Goal: Information Seeking & Learning: Learn about a topic

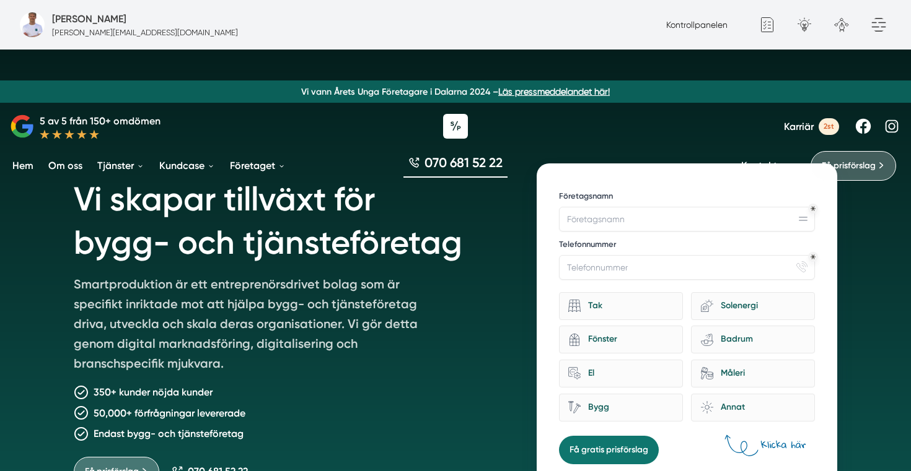
click at [813, 120] on link "Karriär 2st" at bounding box center [811, 126] width 55 height 17
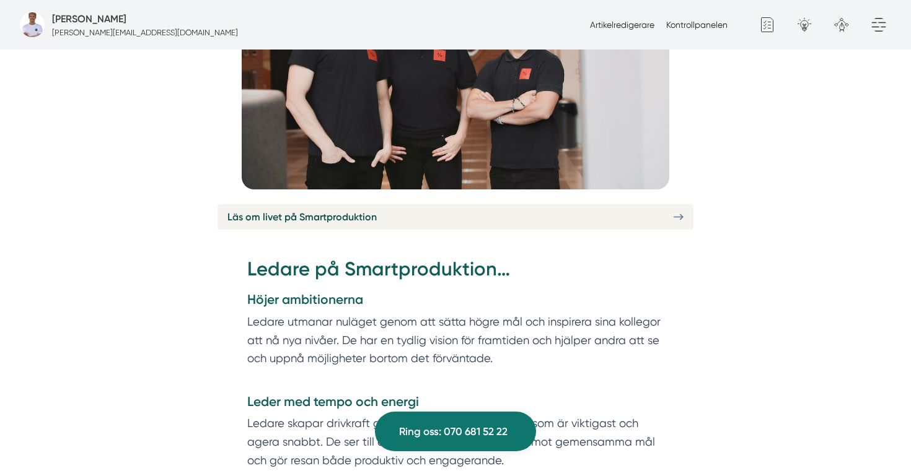
scroll to position [2656, 0]
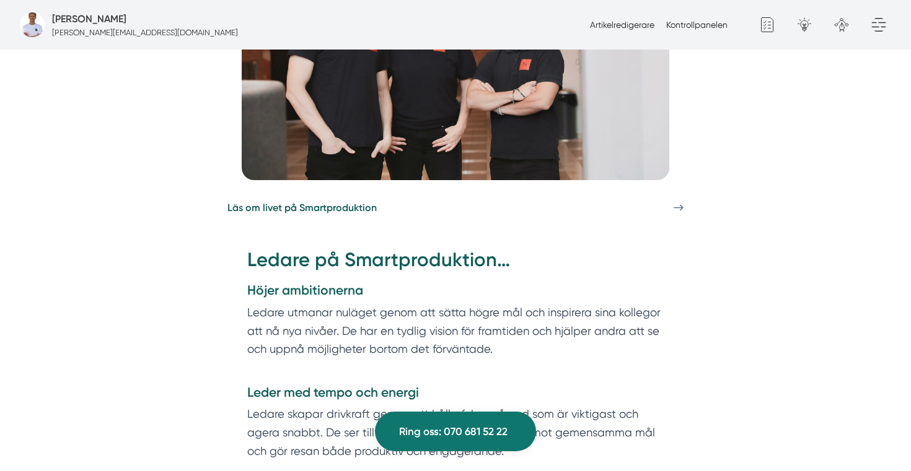
click at [523, 195] on link "Läs om livet på Smartproduktion" at bounding box center [455, 207] width 476 height 25
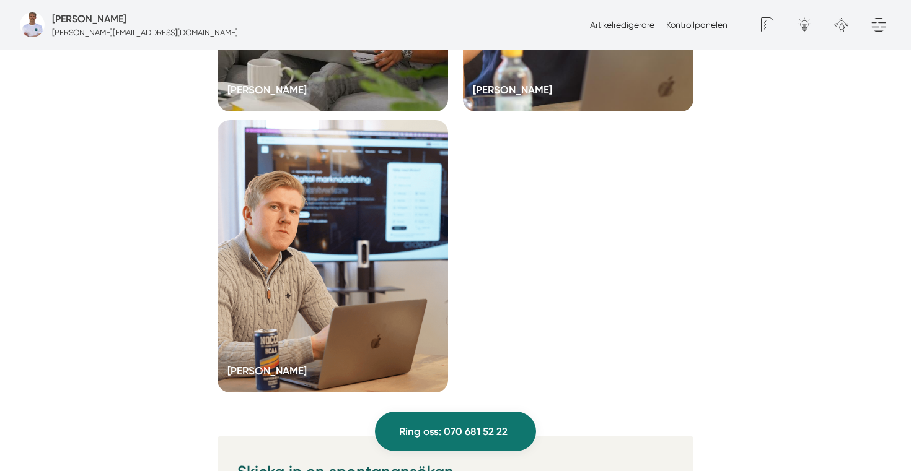
scroll to position [2880, 0]
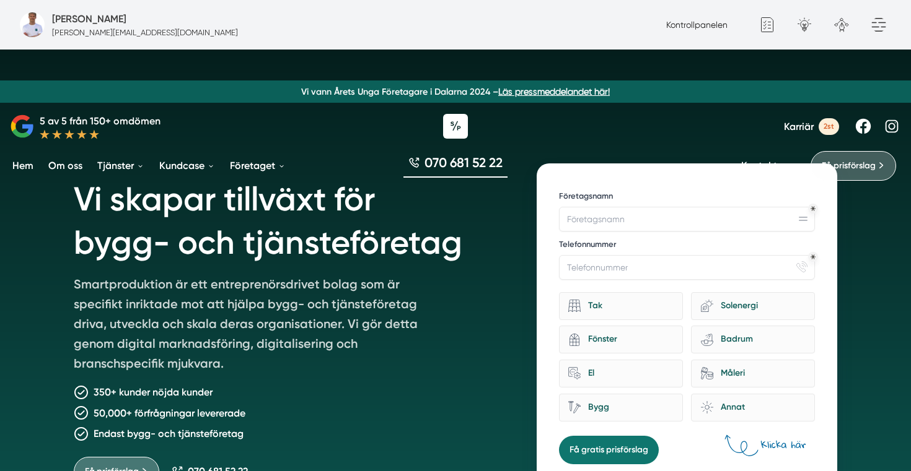
click at [787, 122] on span "Karriär" at bounding box center [799, 127] width 30 height 12
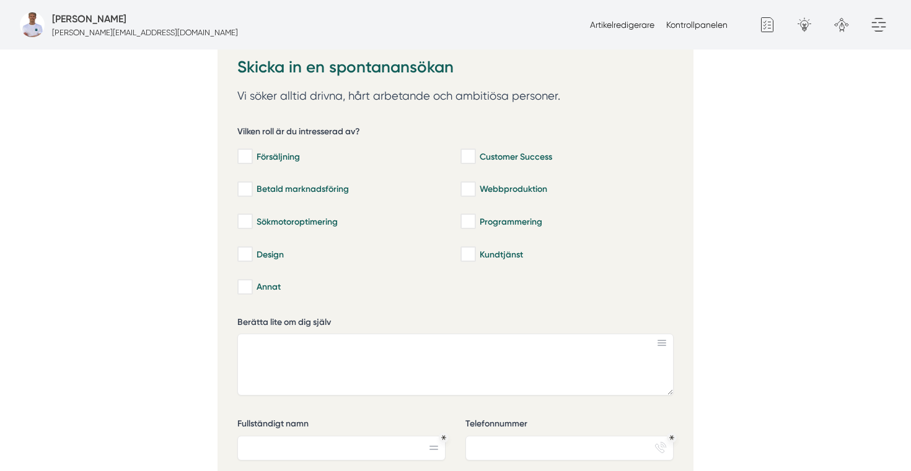
scroll to position [509, 0]
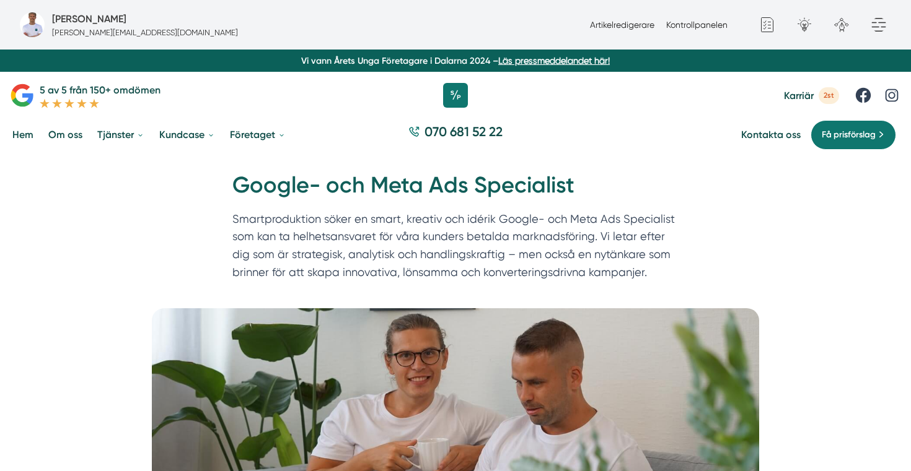
click at [424, 188] on h1 "Google- och Meta Ads Specialist" at bounding box center [455, 190] width 446 height 40
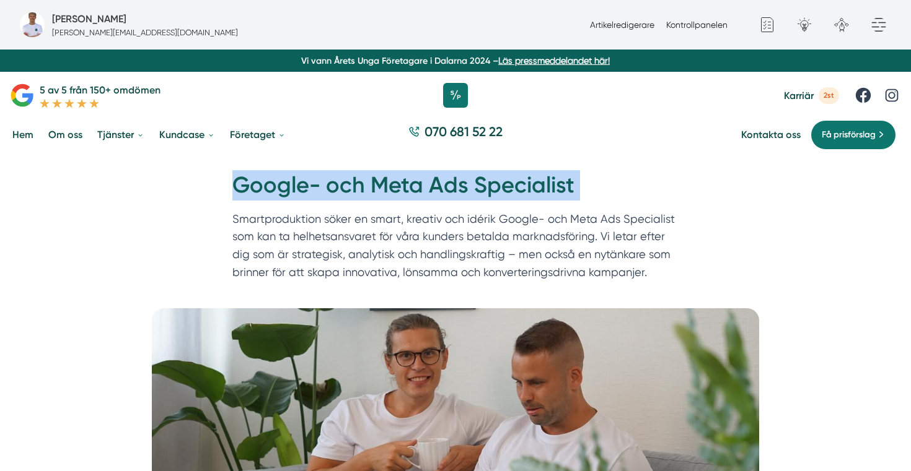
click at [424, 188] on h1 "Google- och Meta Ads Specialist" at bounding box center [455, 190] width 446 height 40
copy div "Google- och Meta Ads Specialist"
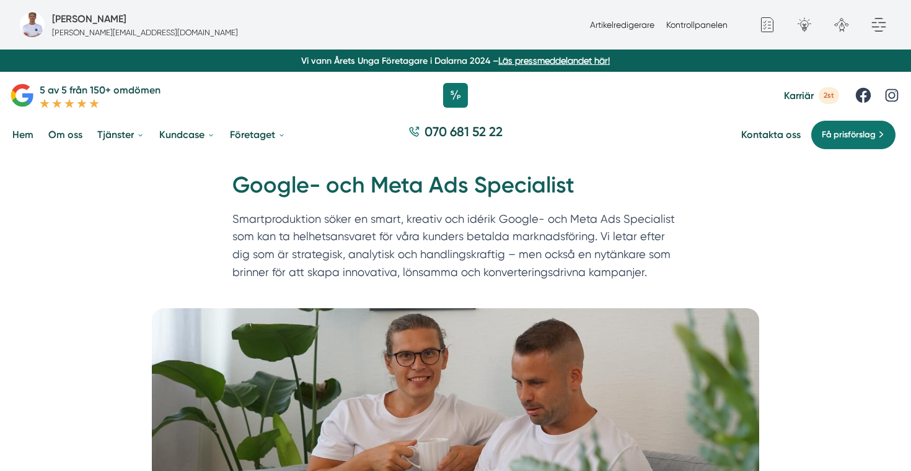
click at [193, 254] on div "Hem » Karriär » Google- och Meta Ads Specialist Google- och Meta Ads Specialist…" at bounding box center [455, 231] width 911 height 152
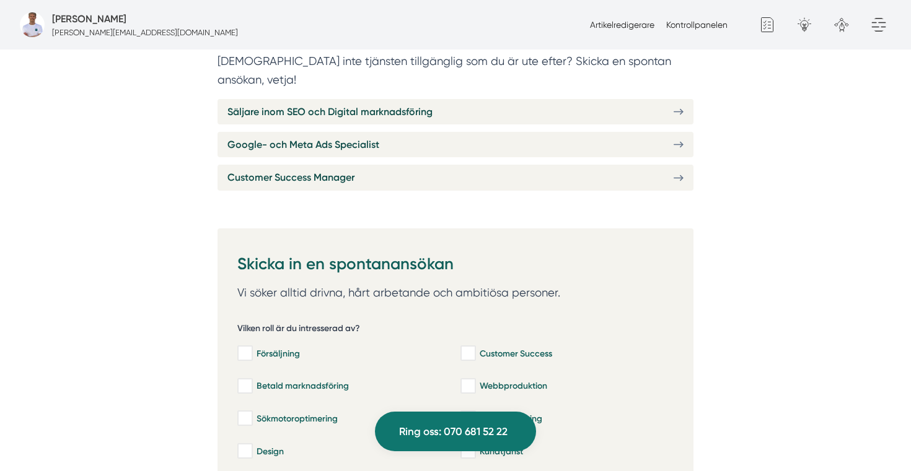
scroll to position [538, 0]
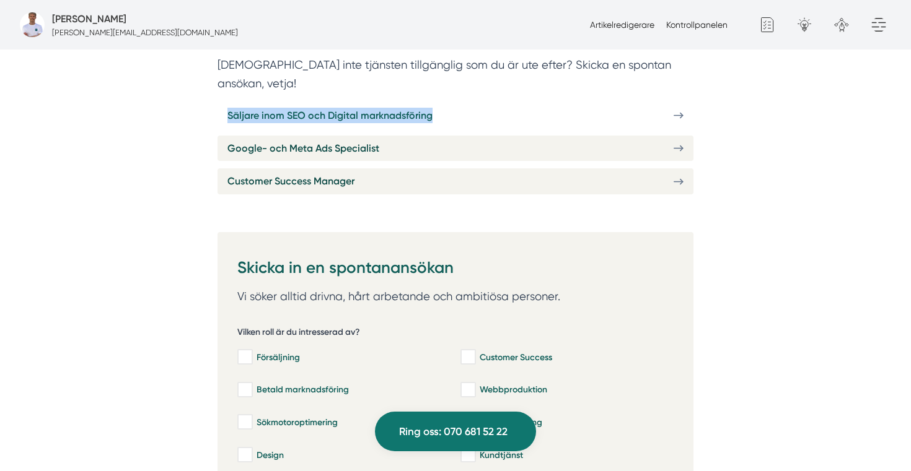
drag, startPoint x: 199, startPoint y: 100, endPoint x: 450, endPoint y: 96, distance: 250.3
copy span "Säljare inom SEO och Digital marknadsföring"
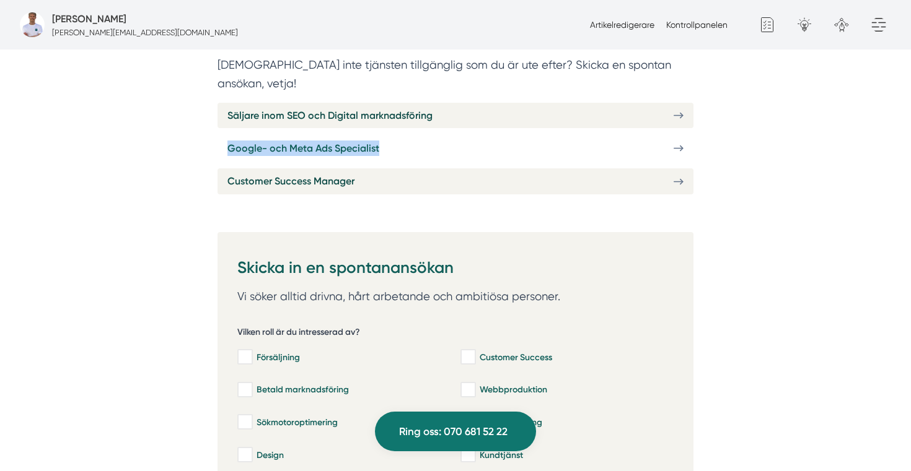
copy span "Google- och Meta Ads Specialist"
drag, startPoint x: 196, startPoint y: 133, endPoint x: 388, endPoint y: 131, distance: 192.0
